Goal: Find specific page/section: Find specific page/section

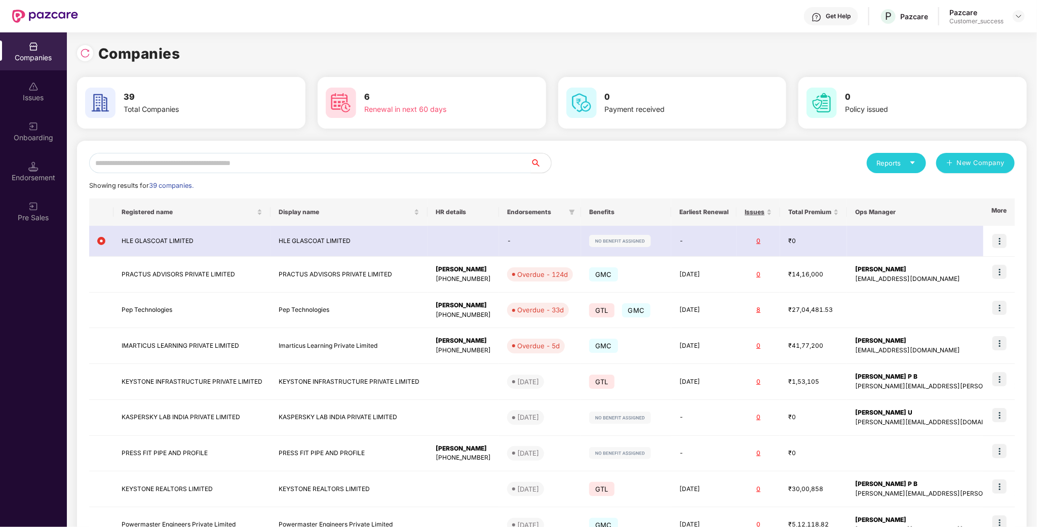
click at [178, 167] on input "text" at bounding box center [310, 163] width 442 height 20
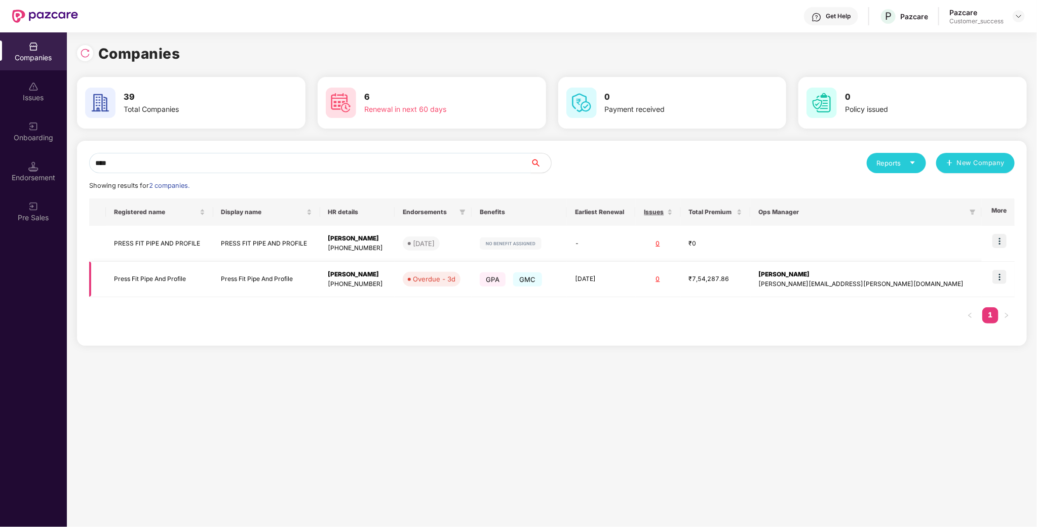
type input "****"
click at [157, 284] on td "Press Fit Pipe And Profile" at bounding box center [159, 280] width 107 height 36
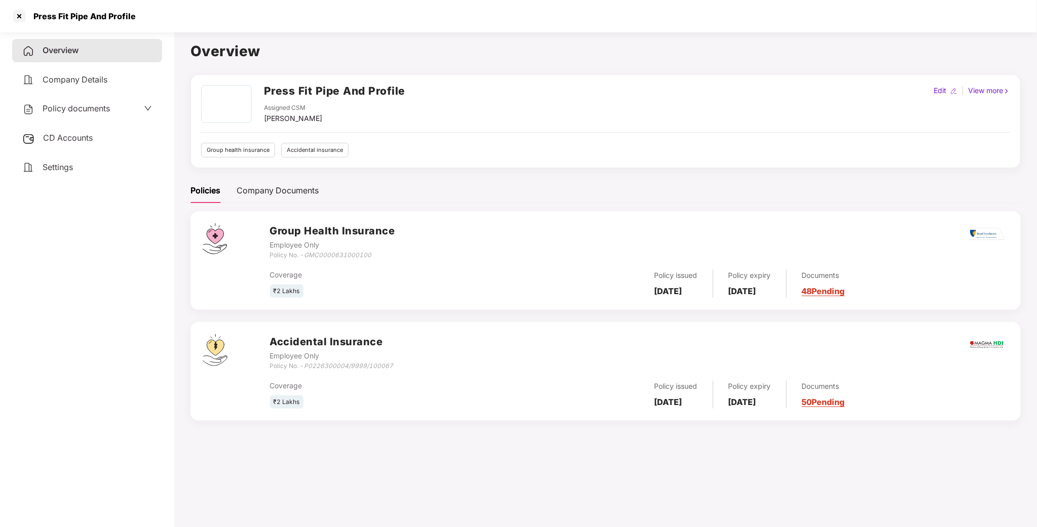
click at [97, 108] on span "Policy documents" at bounding box center [76, 108] width 67 height 10
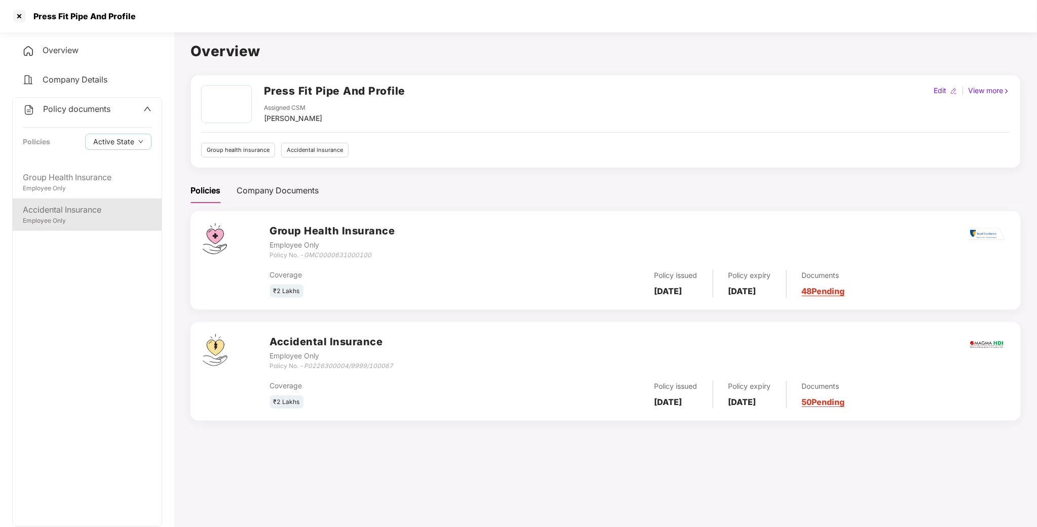
click at [64, 217] on div "Employee Only" at bounding box center [87, 221] width 129 height 10
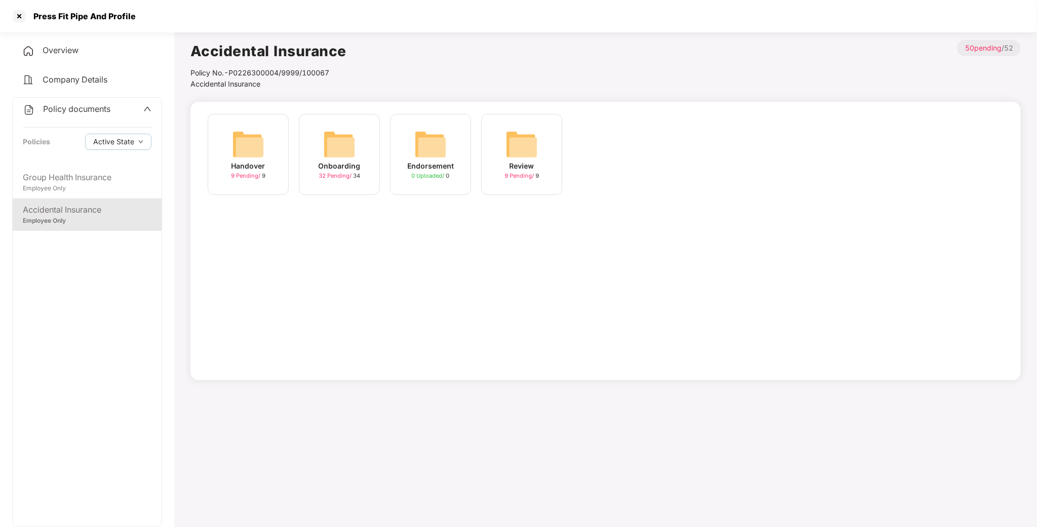
click at [355, 151] on img at bounding box center [339, 144] width 32 height 32
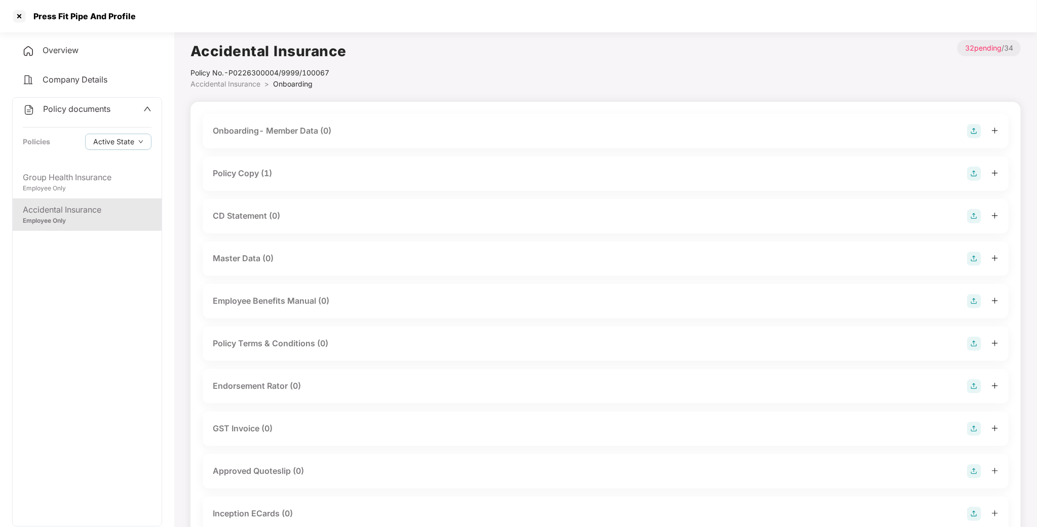
click at [209, 163] on div "Policy Copy (1)" at bounding box center [606, 174] width 806 height 34
click at [212, 164] on div "Policy Copy (1)" at bounding box center [606, 174] width 806 height 34
drag, startPoint x: 219, startPoint y: 180, endPoint x: 233, endPoint y: 172, distance: 15.6
click at [220, 180] on div "Policy Copy (1)" at bounding box center [606, 174] width 786 height 14
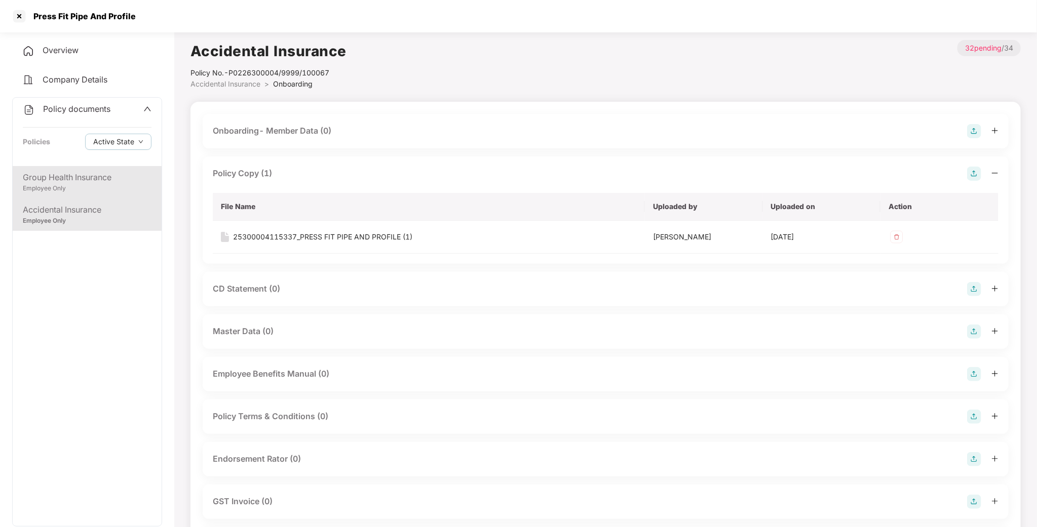
click at [99, 189] on div "Employee Only" at bounding box center [87, 189] width 129 height 10
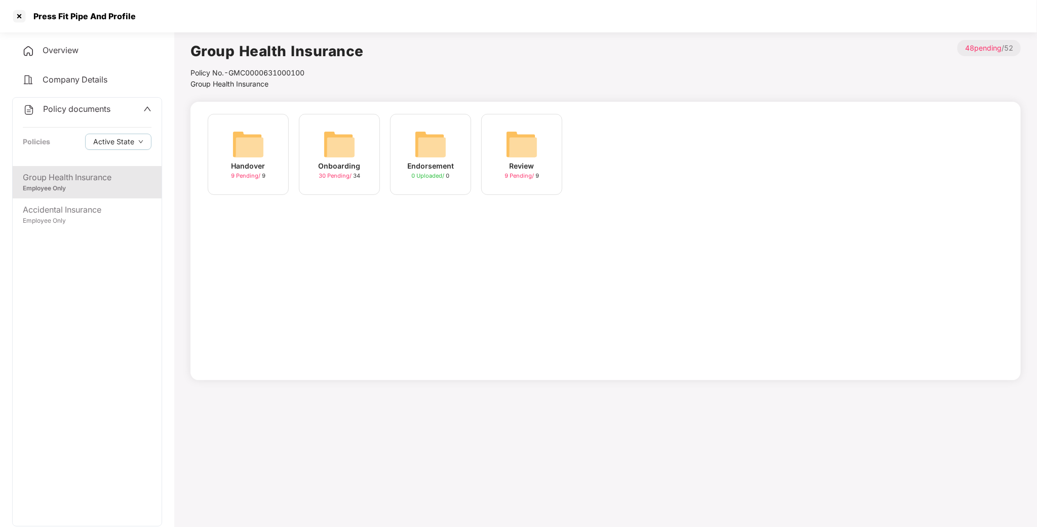
click at [306, 149] on div "Onboarding 30 Pending / 34" at bounding box center [339, 154] width 81 height 81
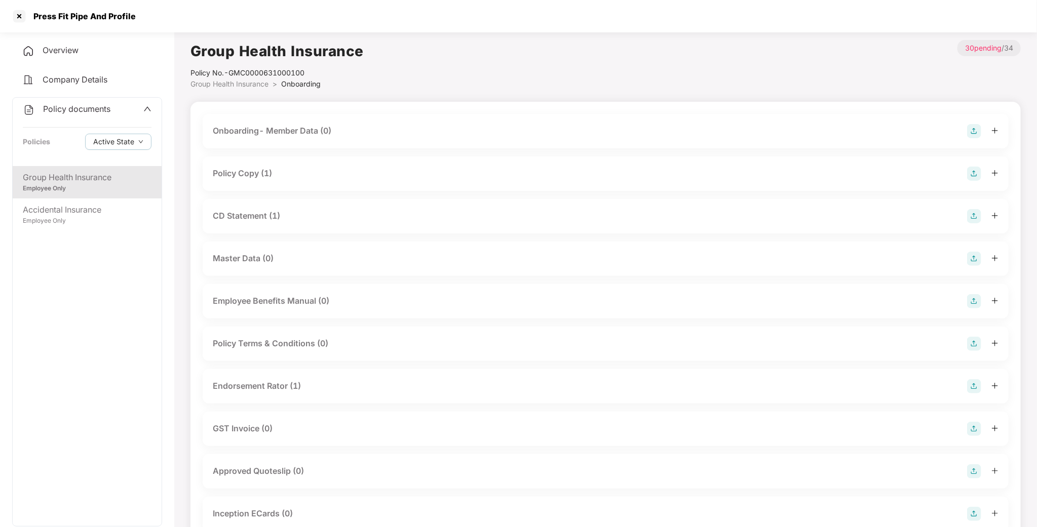
click at [254, 181] on div "Policy Copy (1)" at bounding box center [606, 174] width 806 height 34
click at [252, 172] on div "Policy Copy (1)" at bounding box center [242, 173] width 59 height 13
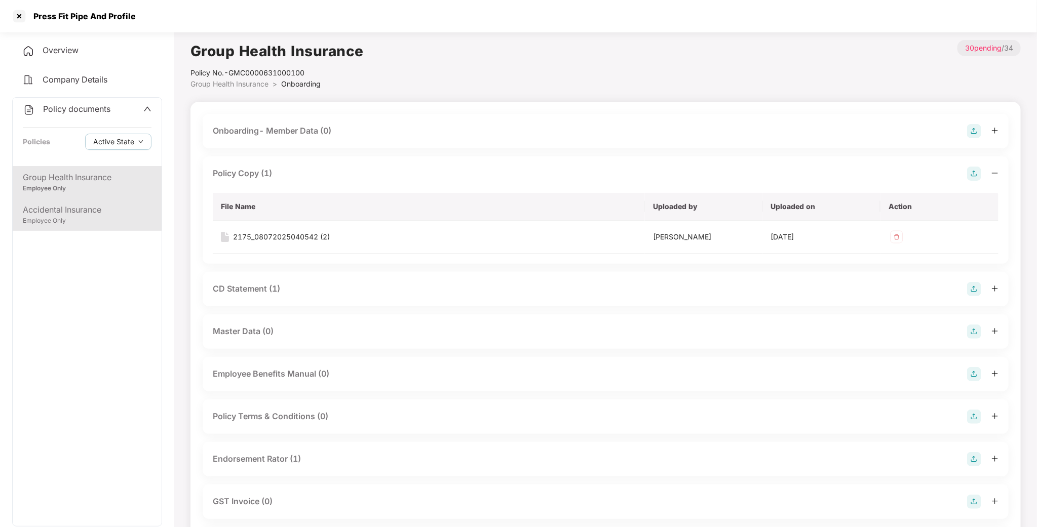
click at [58, 220] on div "Employee Only" at bounding box center [87, 221] width 129 height 10
